Goal: Task Accomplishment & Management: Use online tool/utility

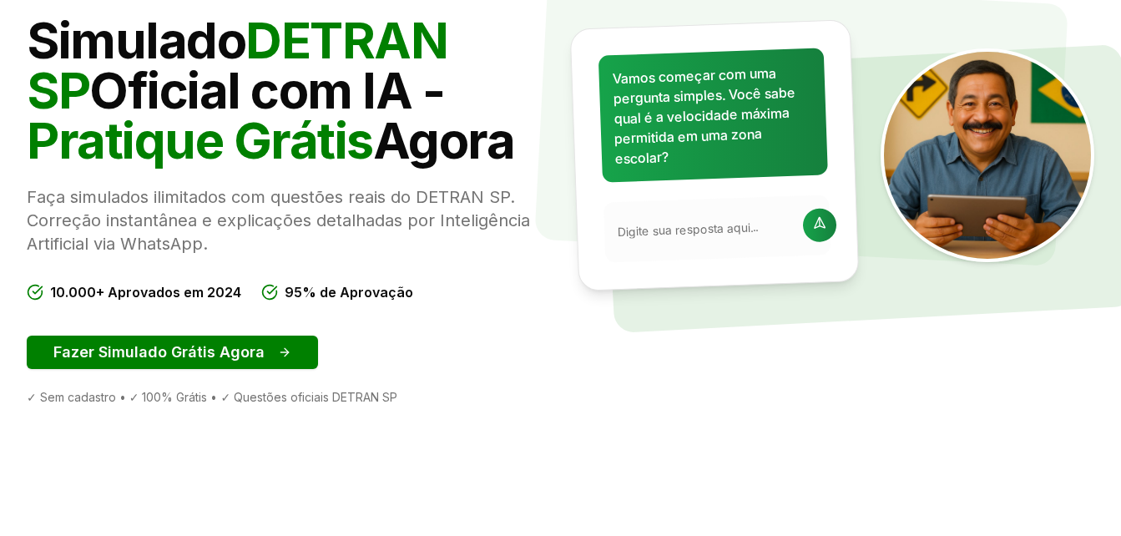
scroll to position [250, 0]
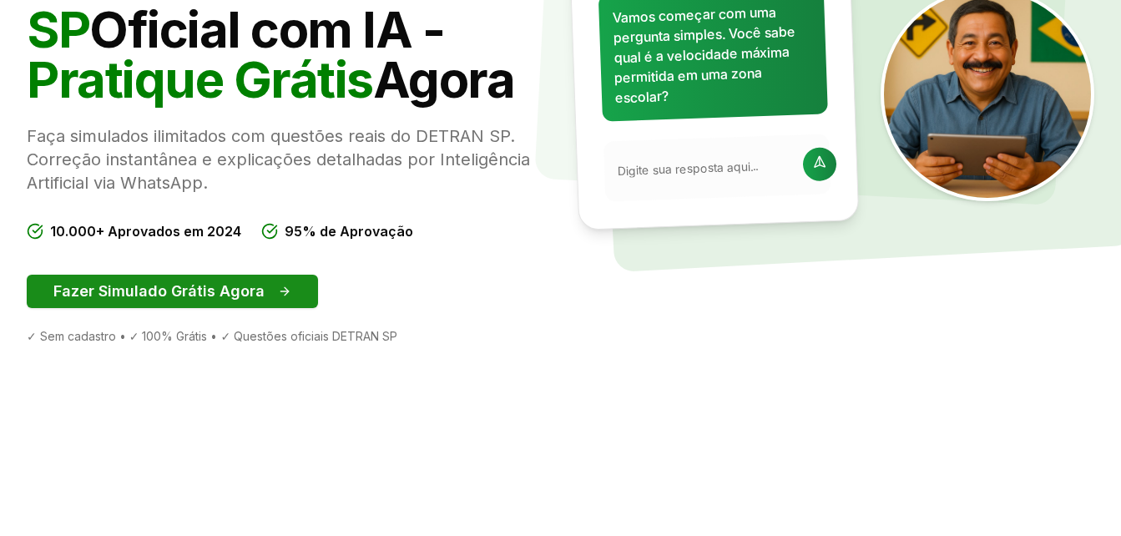
click at [227, 283] on button "Fazer Simulado Grátis Agora" at bounding box center [172, 291] width 291 height 33
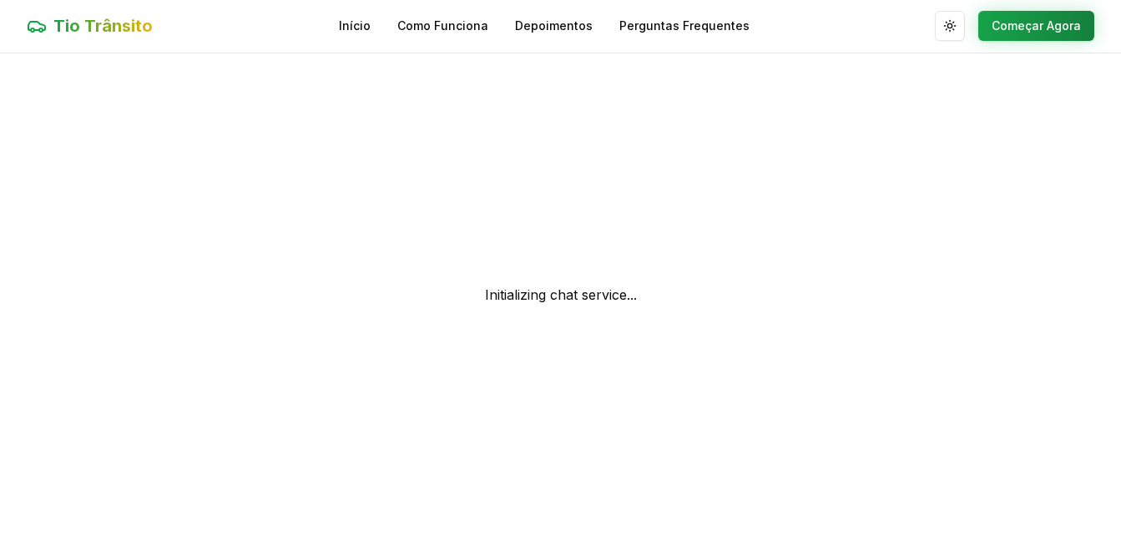
scroll to position [1, 0]
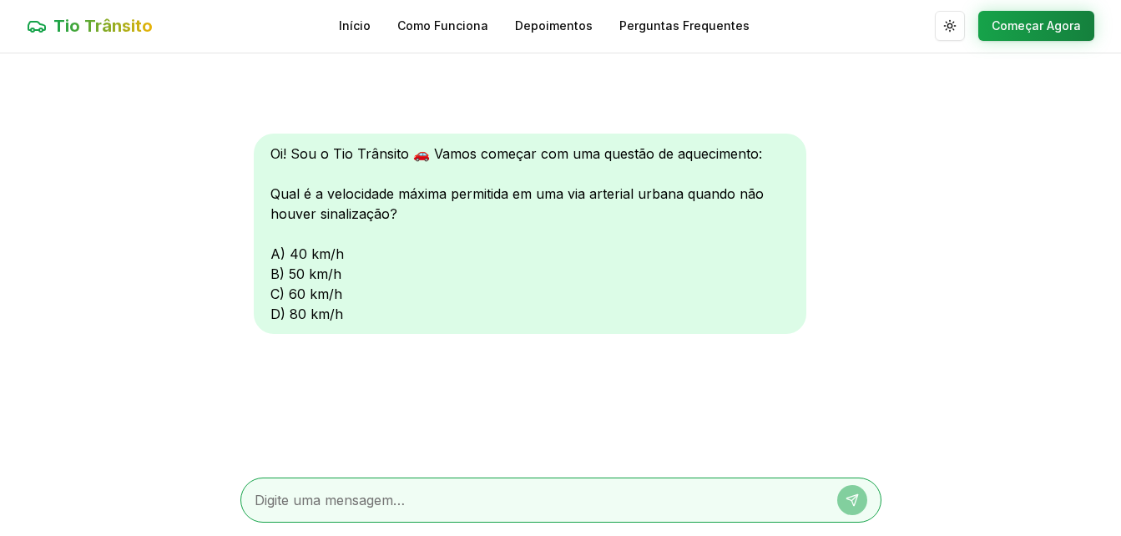
click at [334, 298] on div "Oi! Sou o Tio Trânsito 🚗 Vamos começar com uma questão de aquecimento: Qual é a…" at bounding box center [530, 234] width 552 height 200
click at [277, 295] on div "Oi! Sou o Tio Trânsito 🚗 Vamos começar com uma questão de aquecimento: Qual é a…" at bounding box center [530, 234] width 552 height 200
click at [1001, 28] on button "Começar Agora" at bounding box center [1036, 26] width 116 height 30
click at [344, 227] on div "Oi! Sou o Tio Trânsito 🚗 Vamos começar com uma questão de aquecimento: Qual é a…" at bounding box center [530, 234] width 552 height 200
click at [338, 239] on div "Oi! Sou o Tio Trânsito 🚗 Vamos começar com uma questão de aquecimento: Qual é a…" at bounding box center [530, 234] width 552 height 200
